Goal: Task Accomplishment & Management: Use online tool/utility

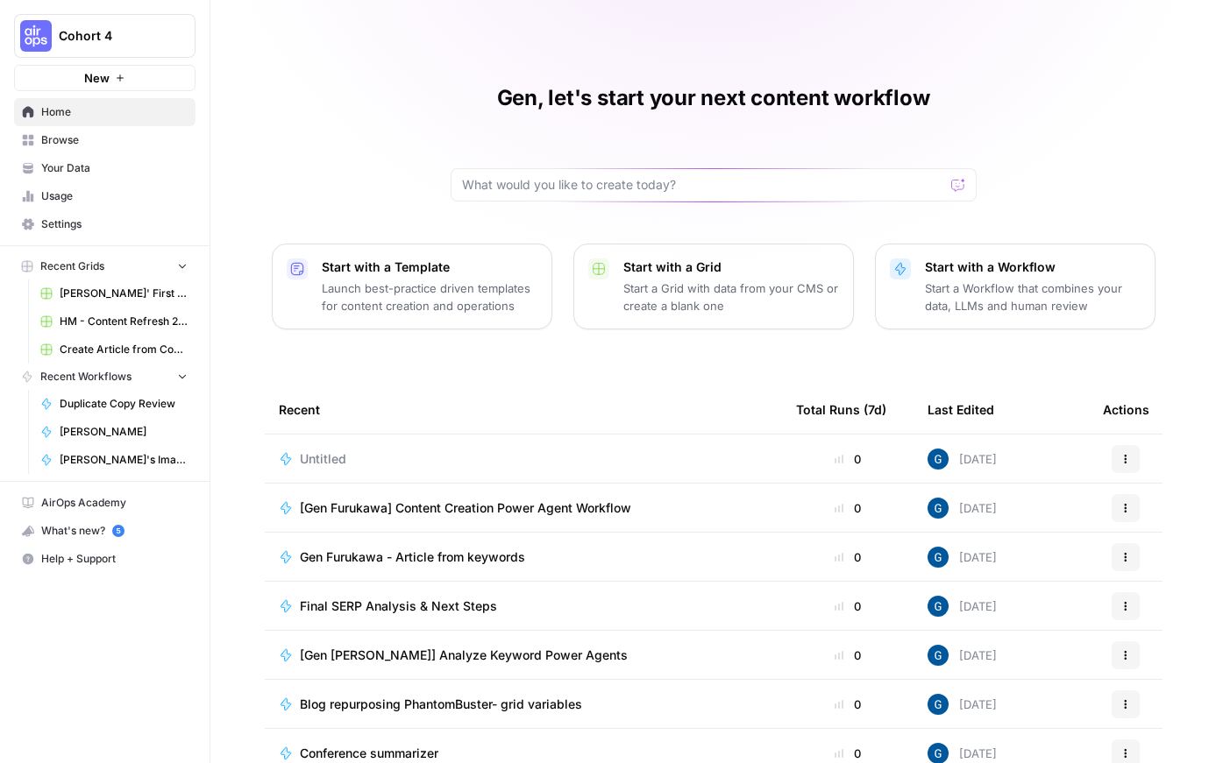
click at [960, 278] on div "Start with a Workflow Start a Workflow that combines your data, LLMs and human …" at bounding box center [1033, 287] width 216 height 56
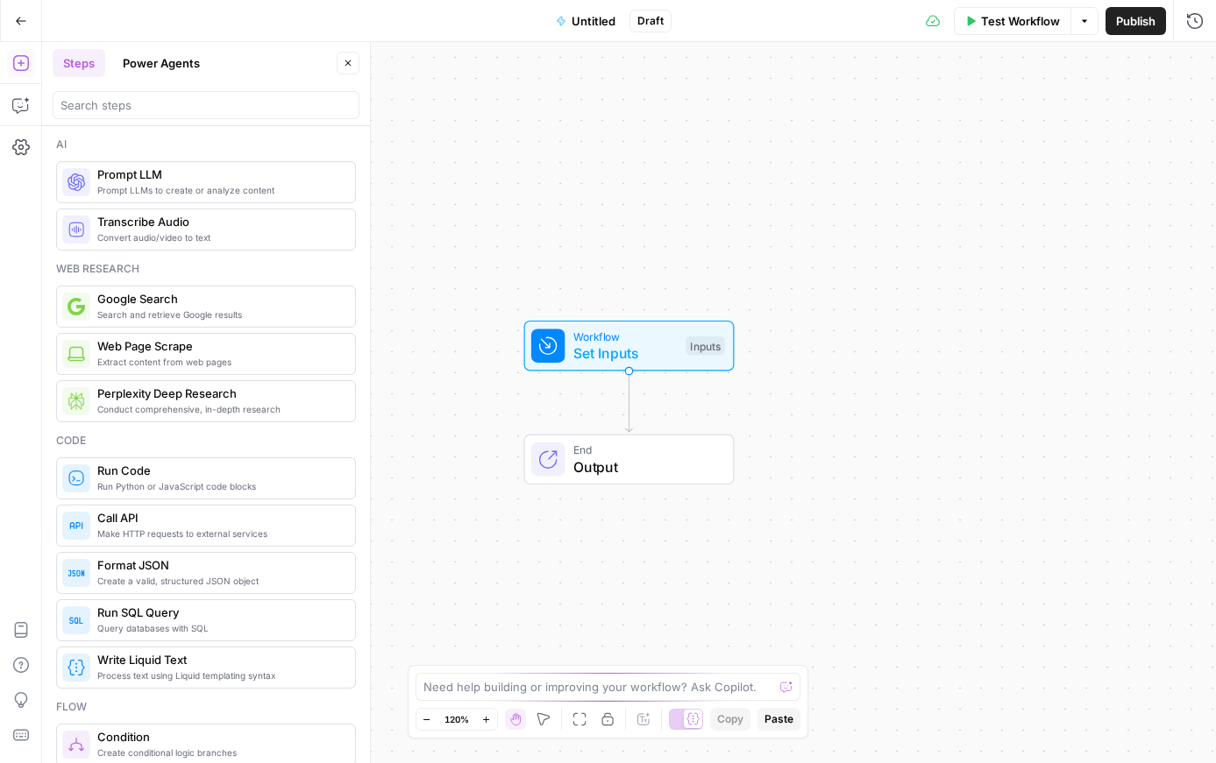
click at [160, 75] on button "Power Agents" at bounding box center [161, 63] width 98 height 28
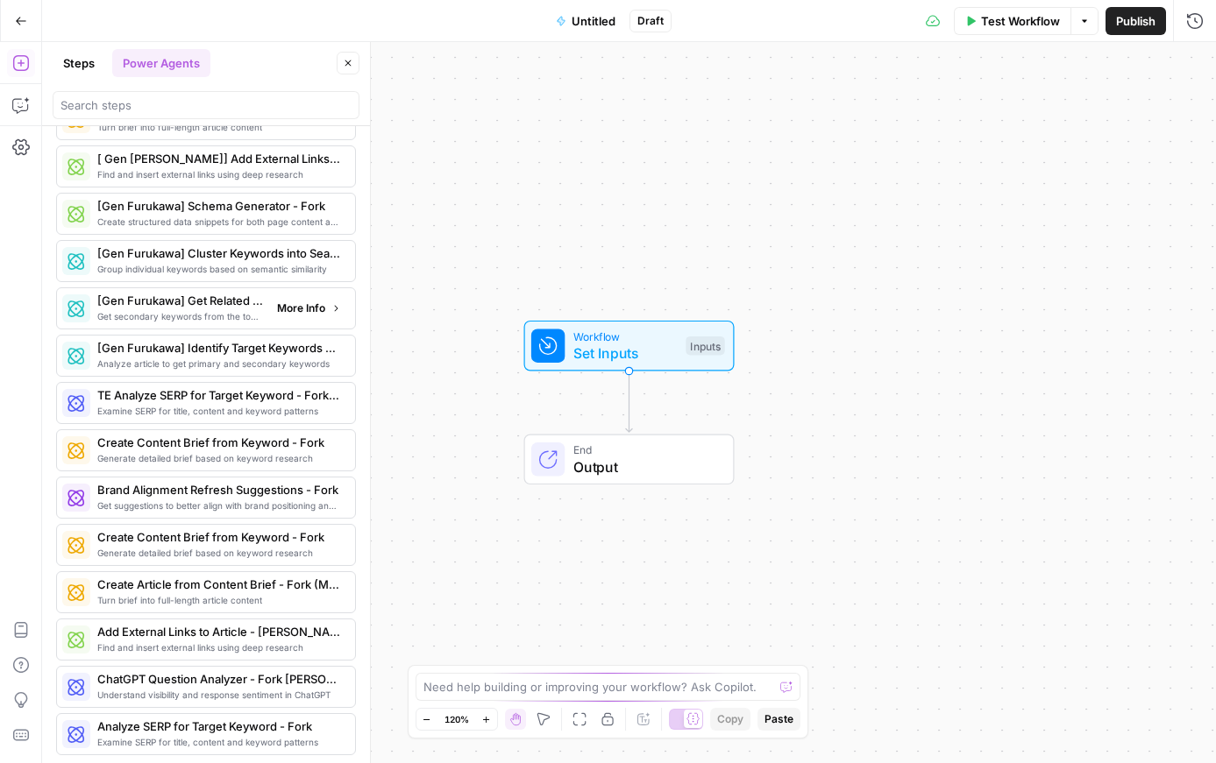
scroll to position [5717, 0]
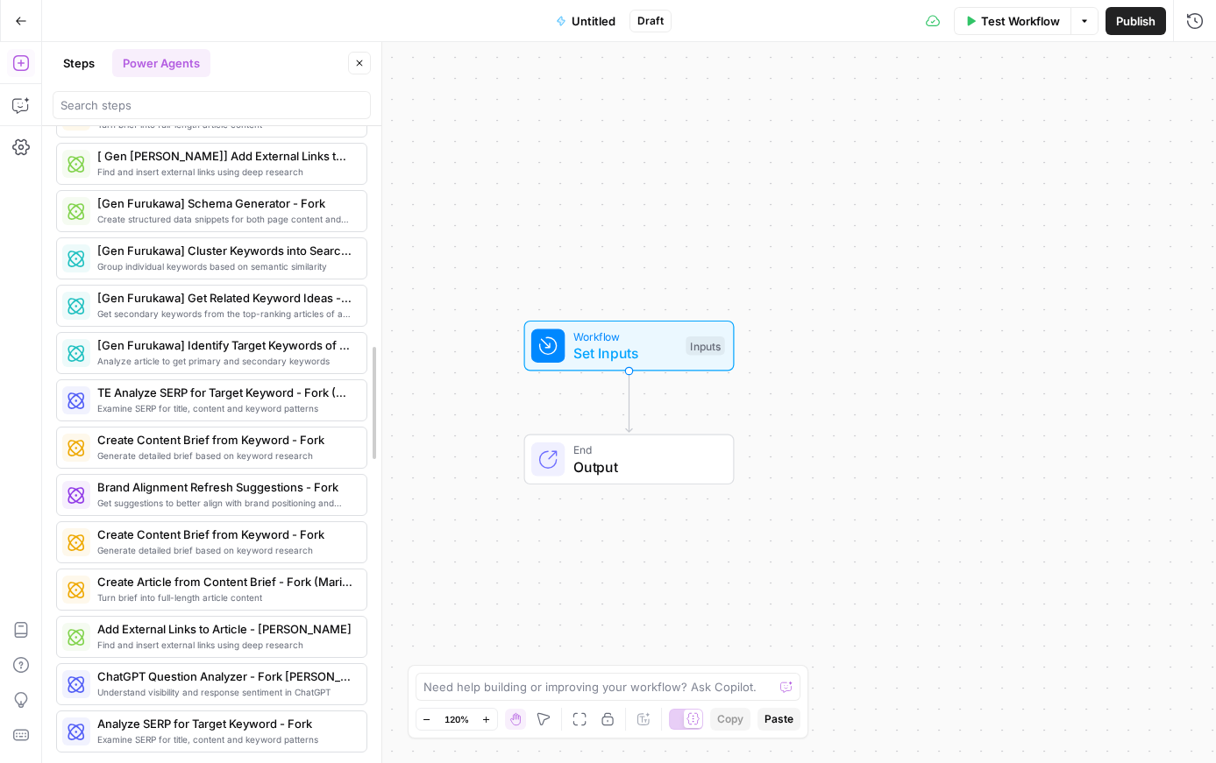
drag, startPoint x: 363, startPoint y: 743, endPoint x: 367, endPoint y: 197, distance: 546.1
drag, startPoint x: 367, startPoint y: 749, endPoint x: 356, endPoint y: 457, distance: 293.0
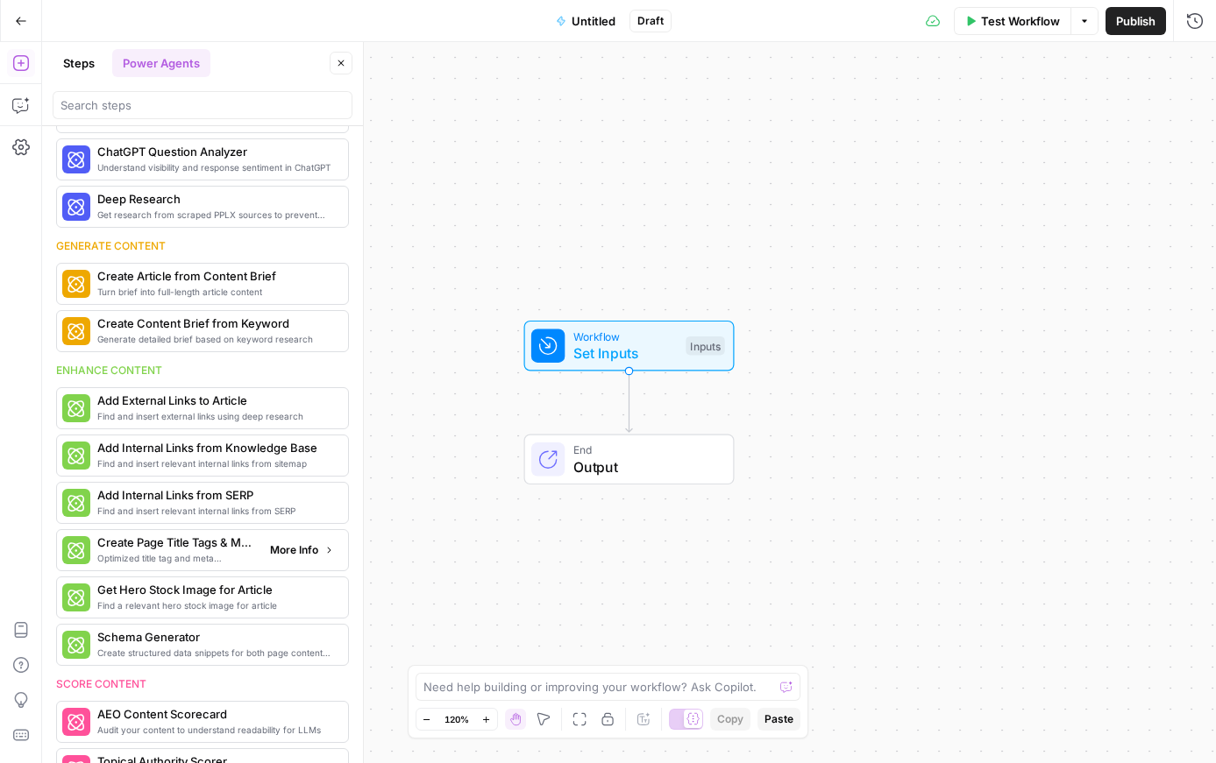
scroll to position [0, 0]
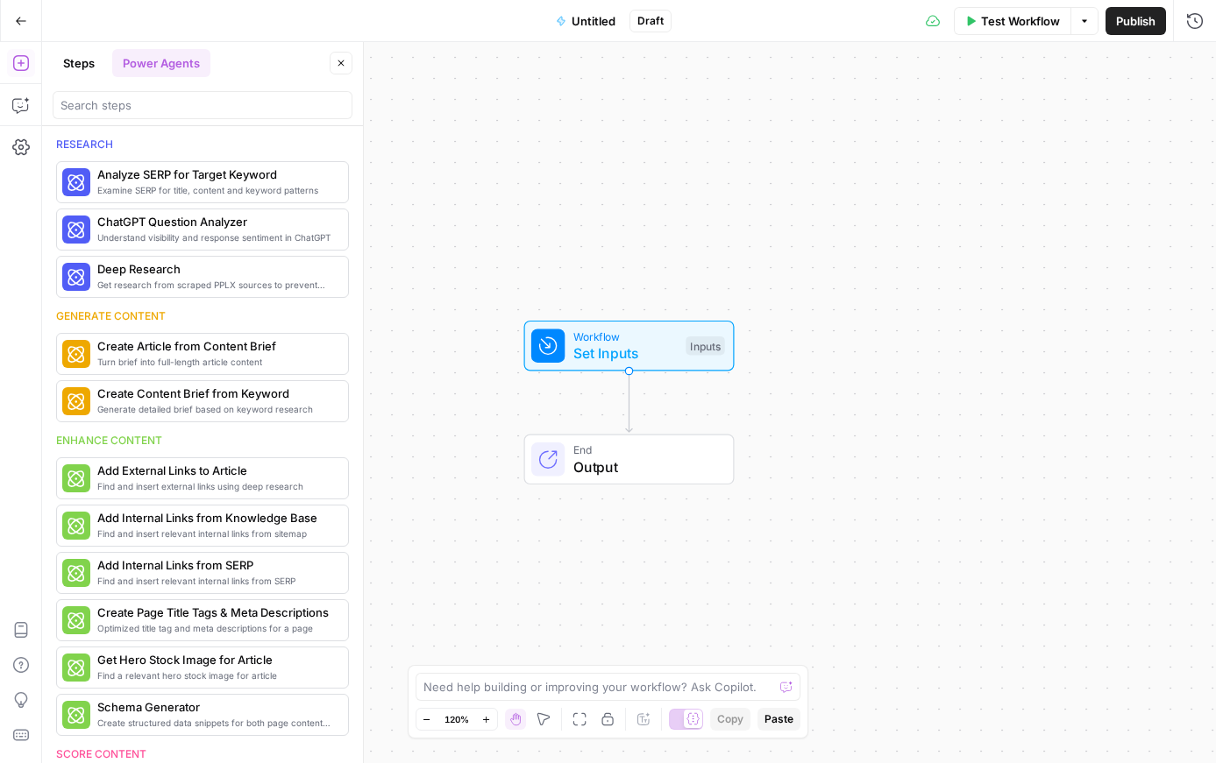
click at [194, 117] on div at bounding box center [203, 105] width 300 height 28
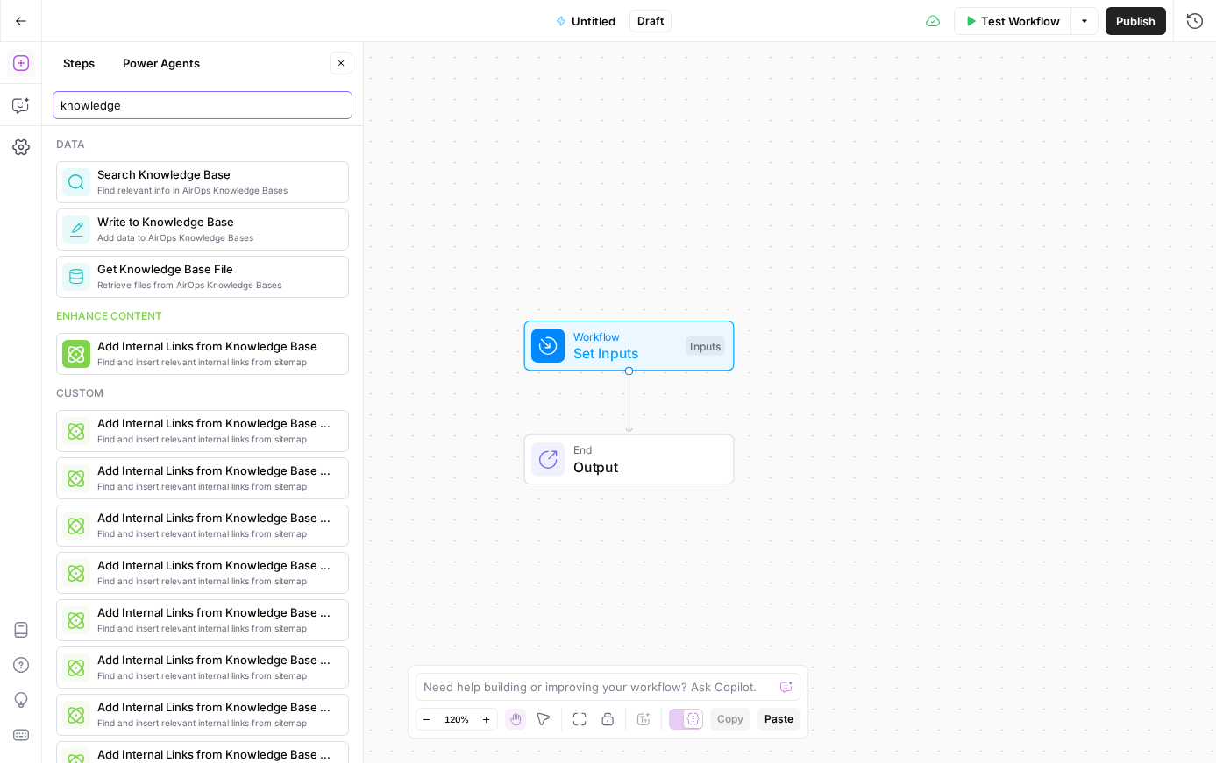
type input "knowledge"
click at [158, 178] on span "Search Knowledge Base" at bounding box center [215, 175] width 237 height 18
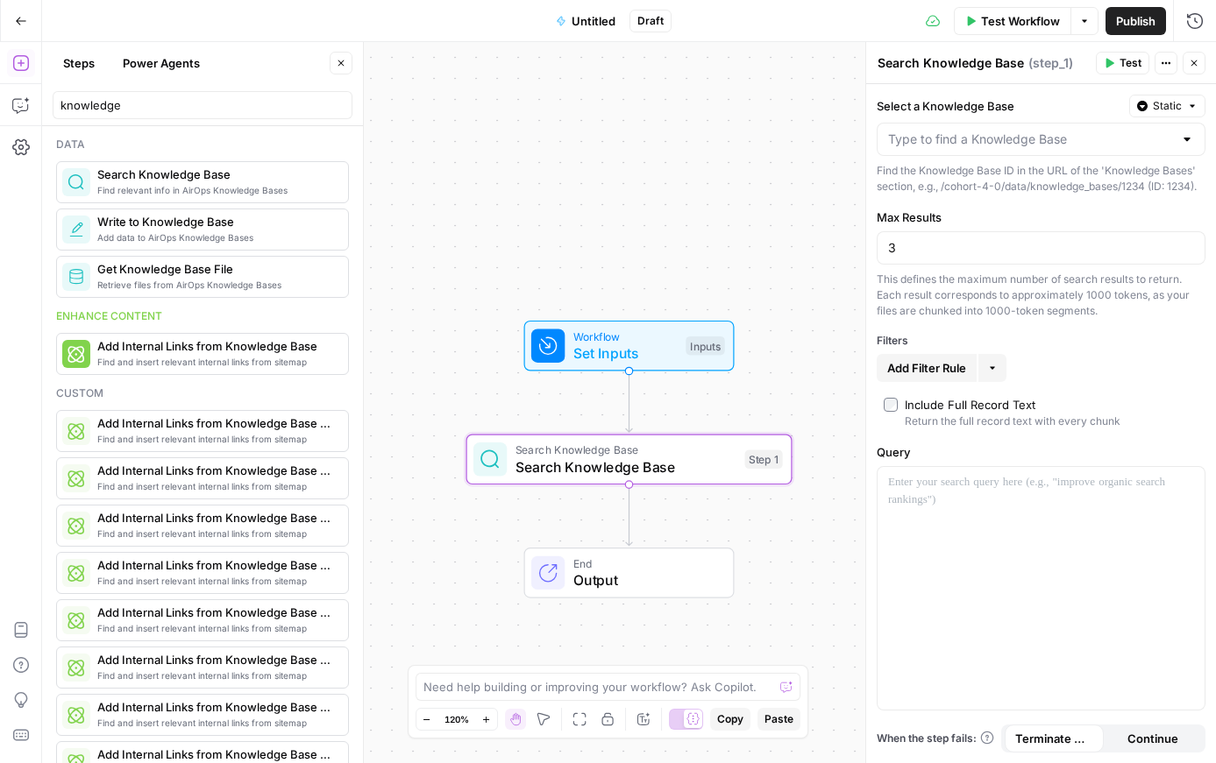
click at [960, 57] on button "Close" at bounding box center [1193, 63] width 23 height 23
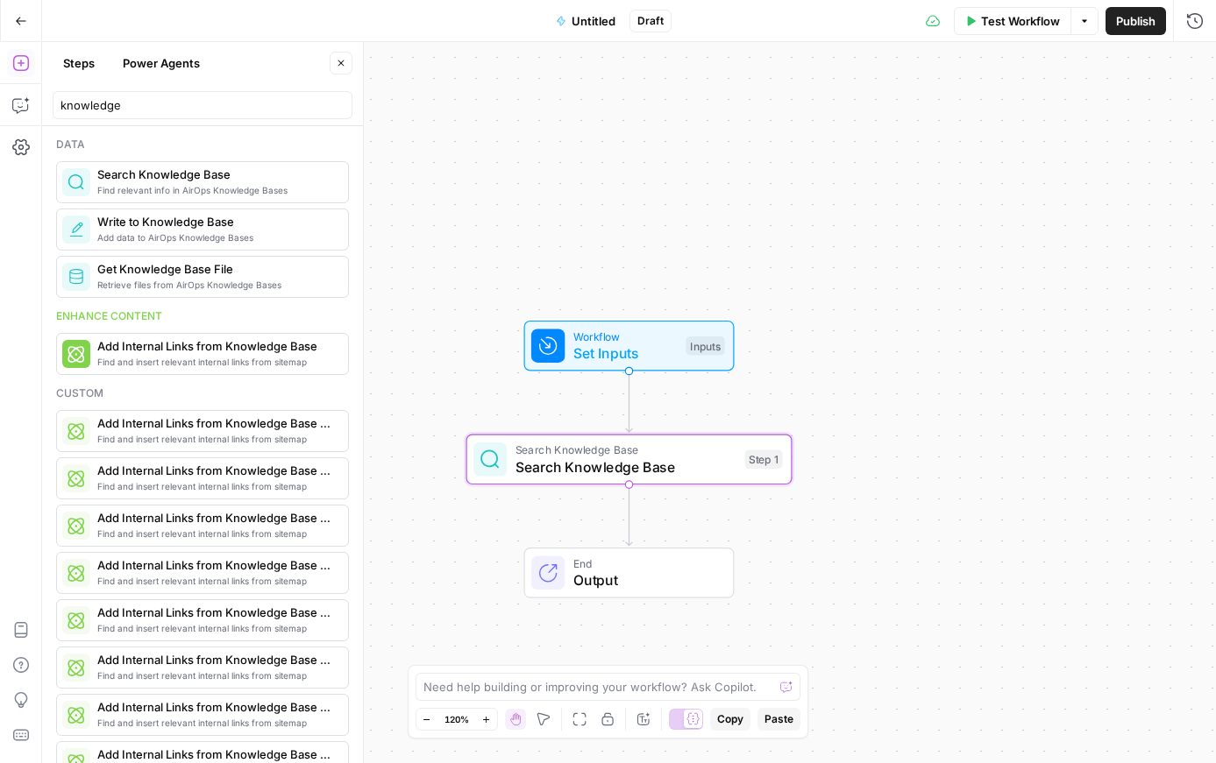
click at [18, 15] on icon "button" at bounding box center [21, 21] width 12 height 12
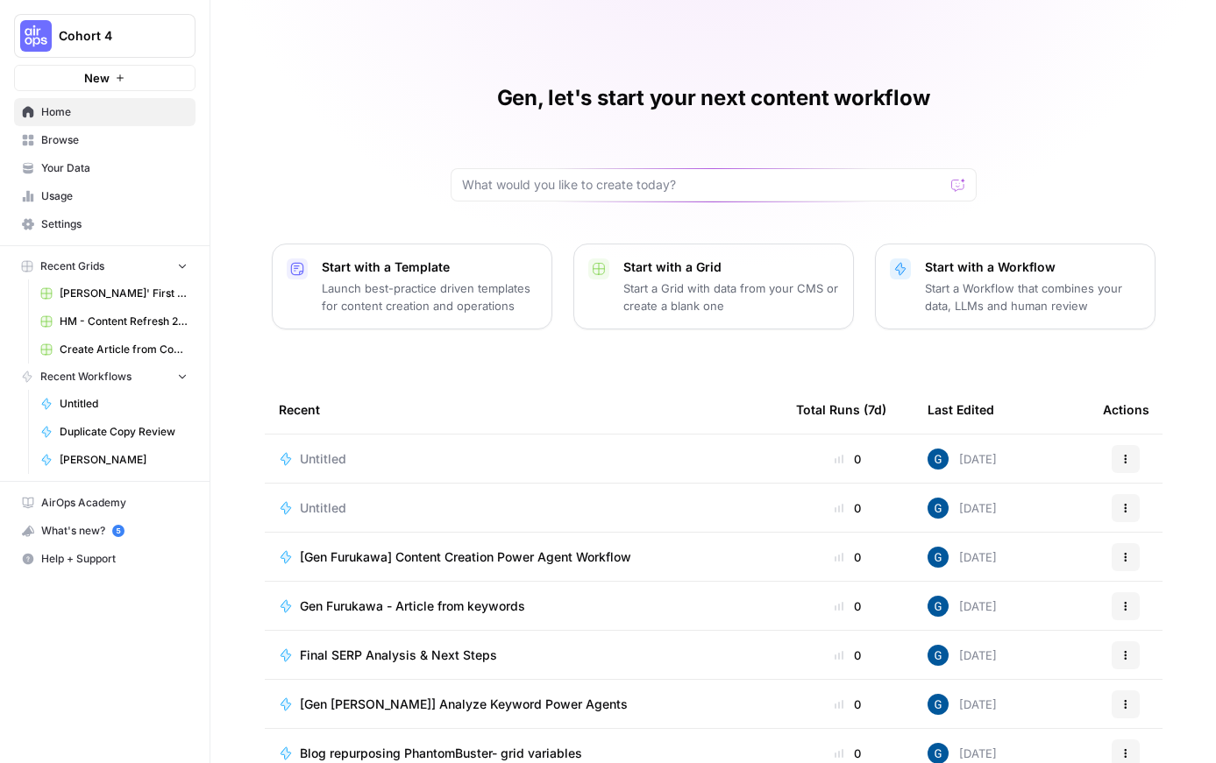
click at [960, 507] on button "Actions" at bounding box center [1125, 508] width 28 height 28
click at [960, 577] on button "Delete" at bounding box center [1034, 589] width 181 height 25
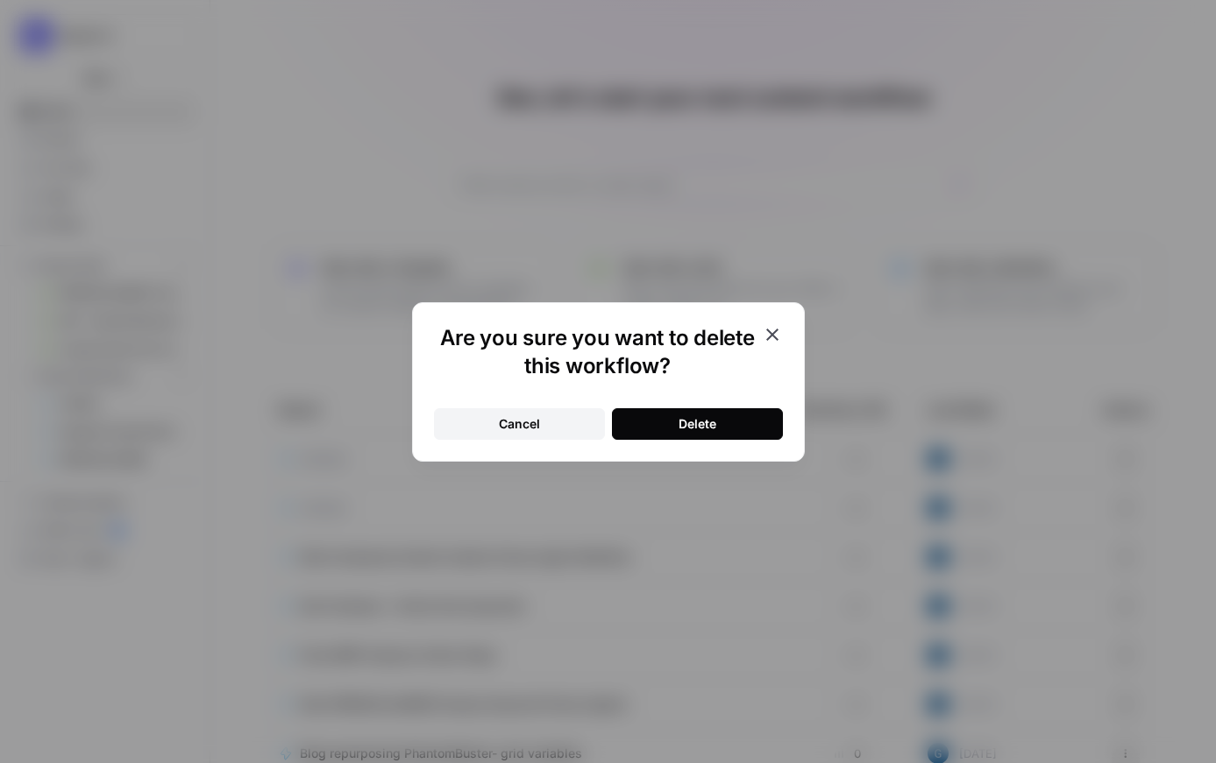
click at [689, 409] on button "Delete" at bounding box center [697, 424] width 171 height 32
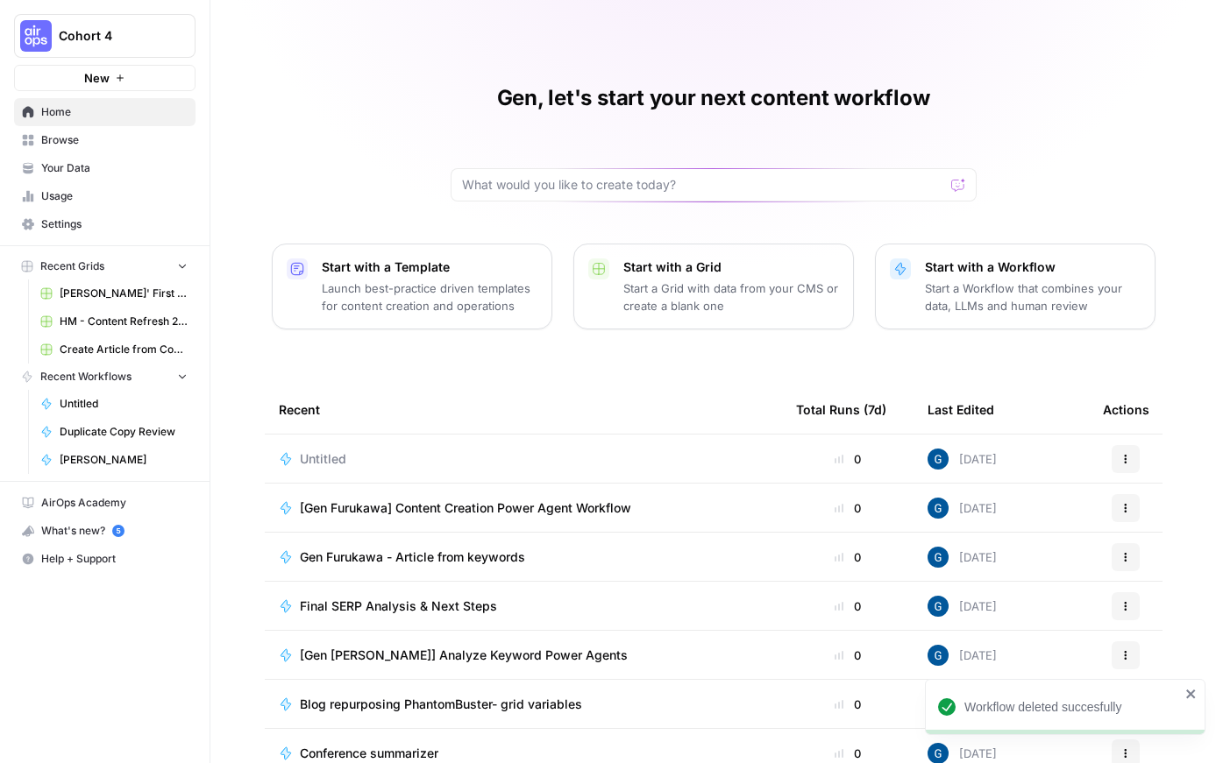
click at [960, 455] on button "Actions" at bounding box center [1125, 459] width 28 height 28
click at [960, 541] on span "Delete" at bounding box center [1040, 540] width 140 height 18
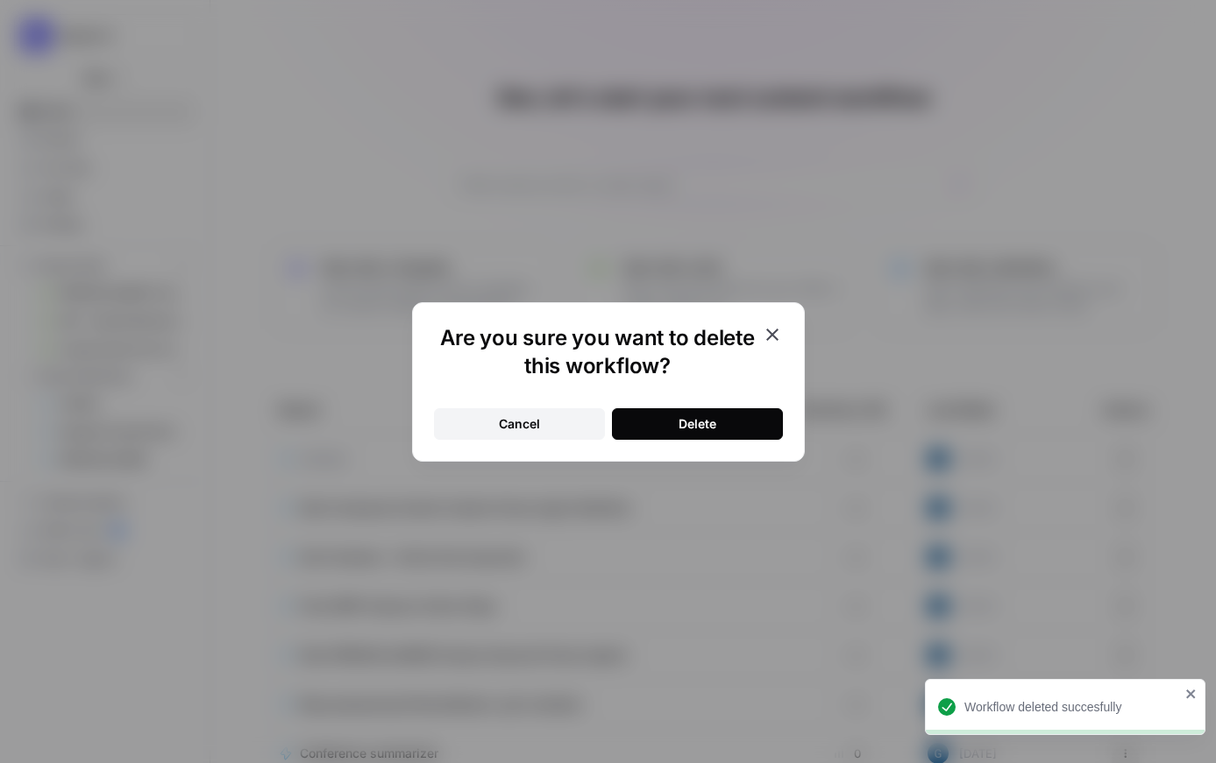
click at [700, 426] on div "Delete" at bounding box center [697, 424] width 38 height 18
